Goal: Navigation & Orientation: Find specific page/section

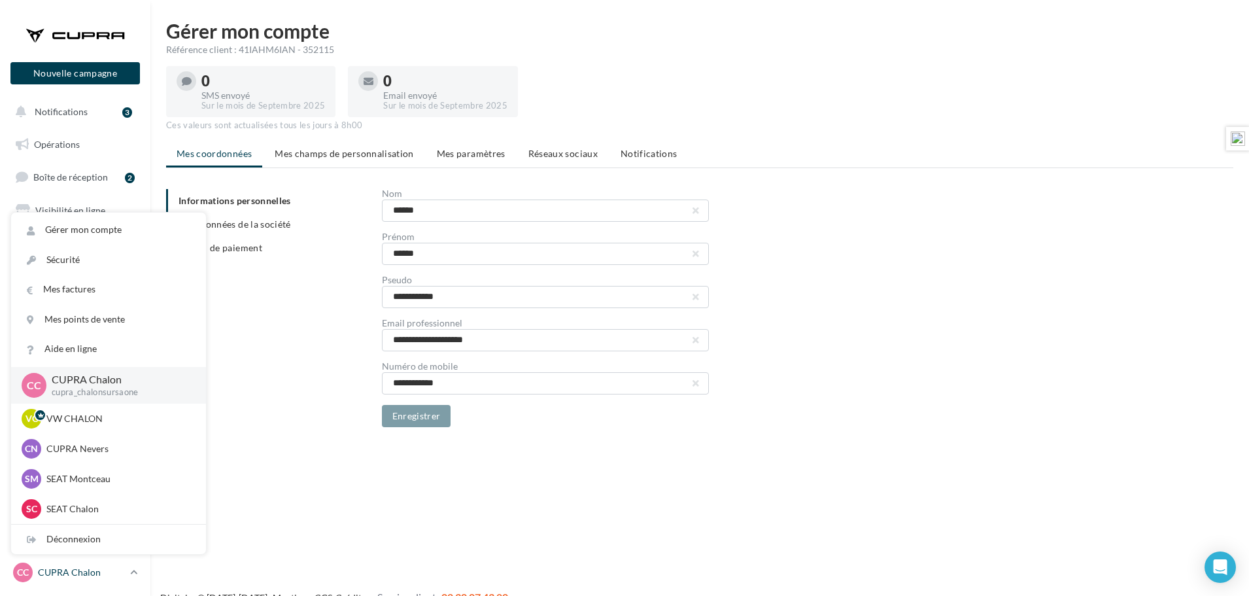
drag, startPoint x: 0, startPoint y: 0, endPoint x: 59, endPoint y: 574, distance: 577.1
click at [56, 575] on p "CUPRA Chalon" at bounding box center [81, 572] width 87 height 13
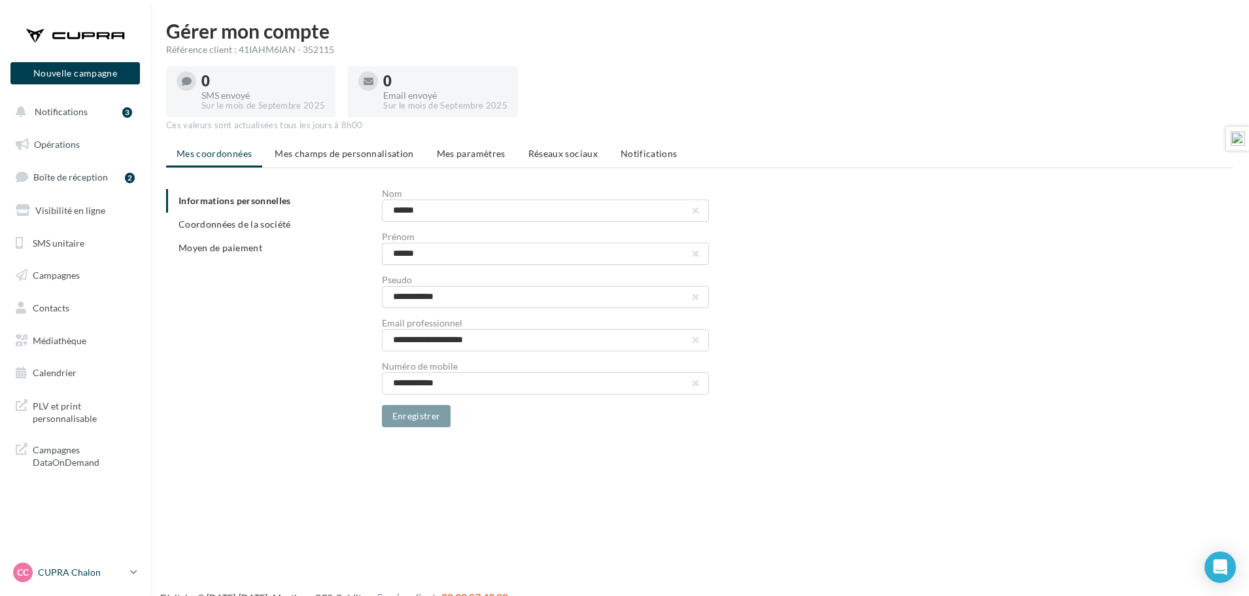
click at [71, 566] on p "CUPRA Chalon" at bounding box center [81, 572] width 87 height 13
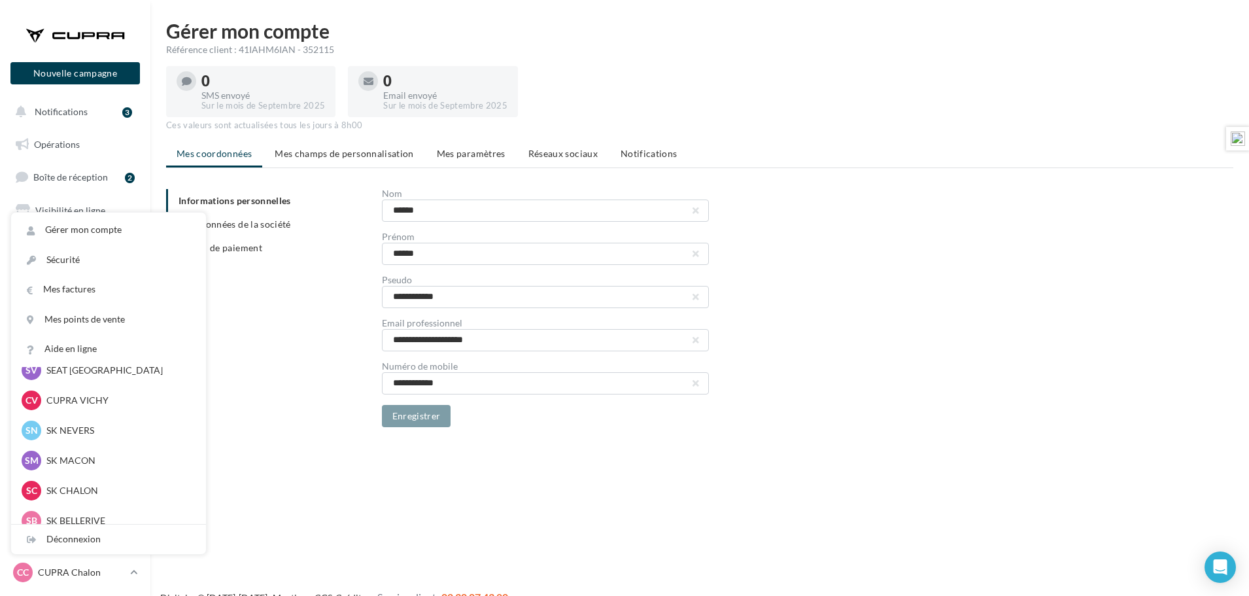
scroll to position [262, 0]
click at [76, 430] on p "SK MACON" at bounding box center [118, 427] width 144 height 13
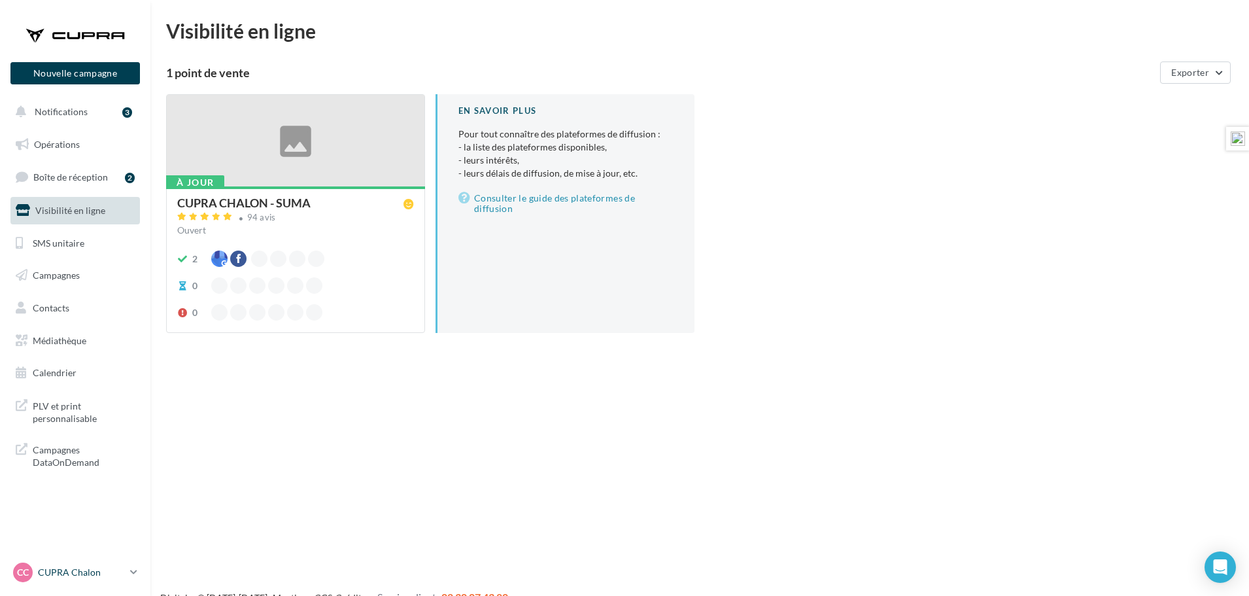
click at [78, 569] on p "CUPRA Chalon" at bounding box center [81, 572] width 87 height 13
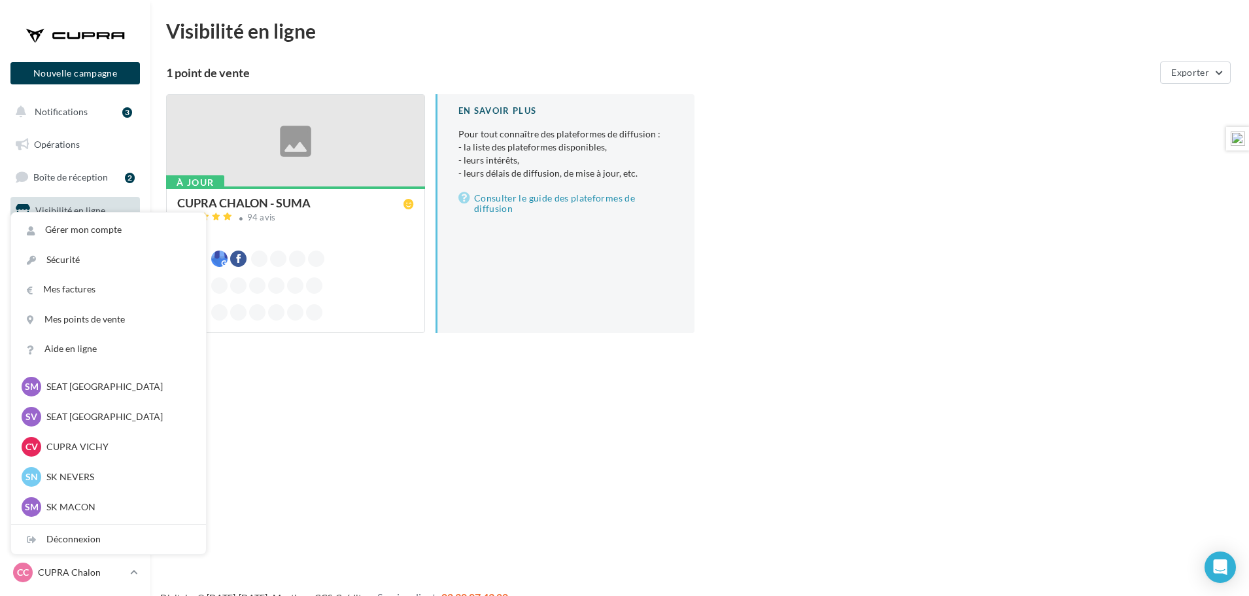
scroll to position [196, 0]
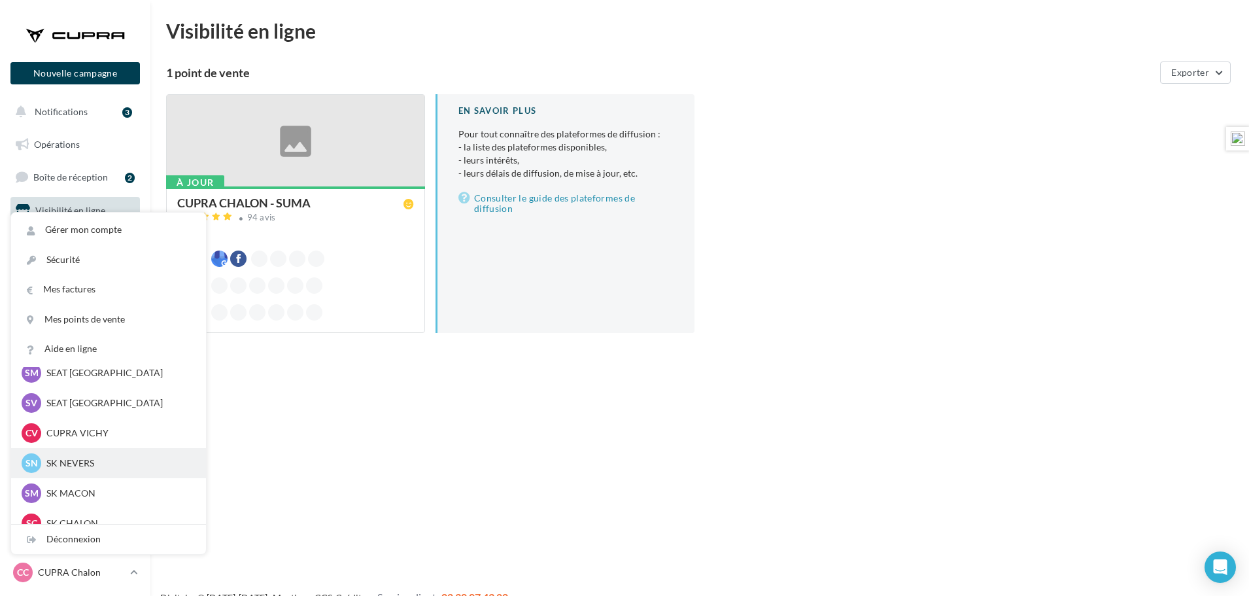
click at [84, 466] on p "SK NEVERS" at bounding box center [118, 462] width 144 height 13
